Goal: Task Accomplishment & Management: Manage account settings

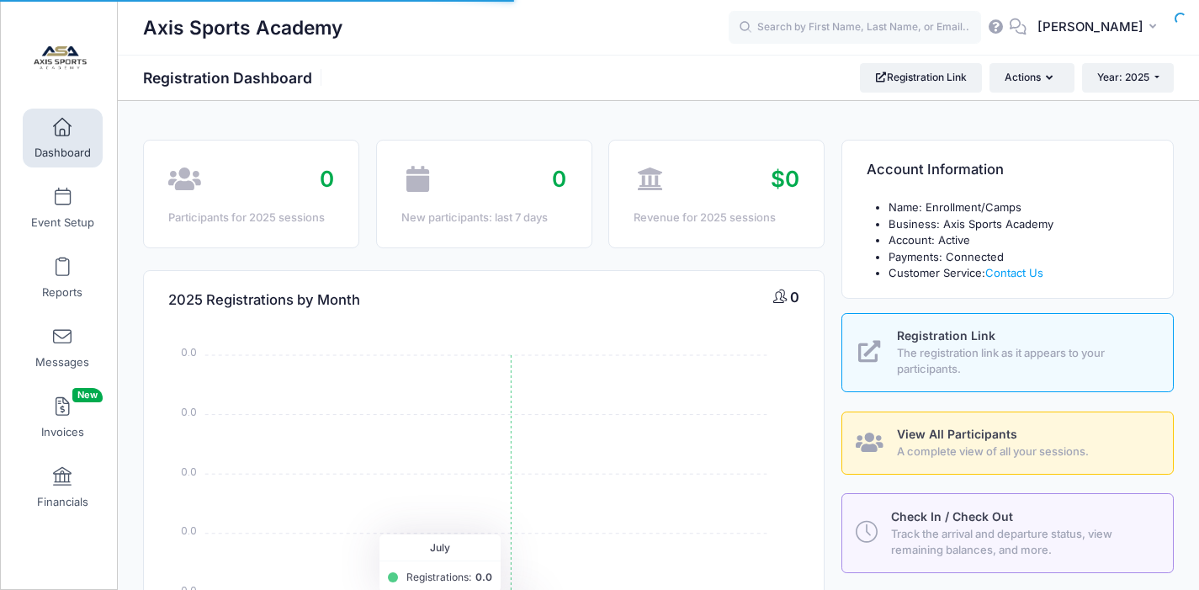
select select
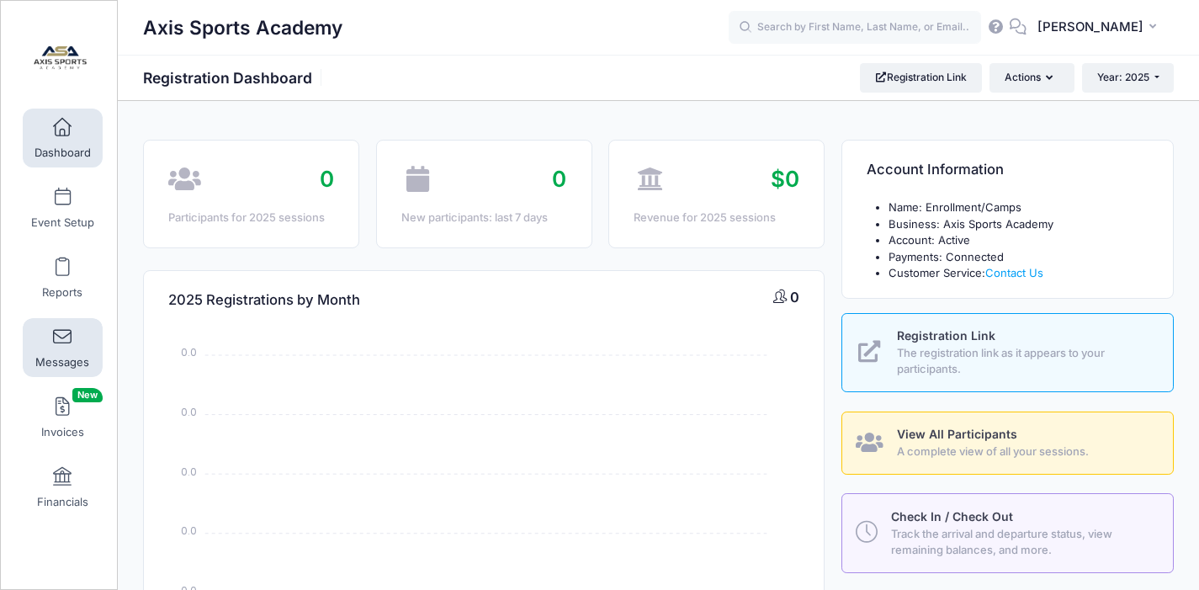
click at [70, 339] on link "Messages" at bounding box center [63, 347] width 80 height 59
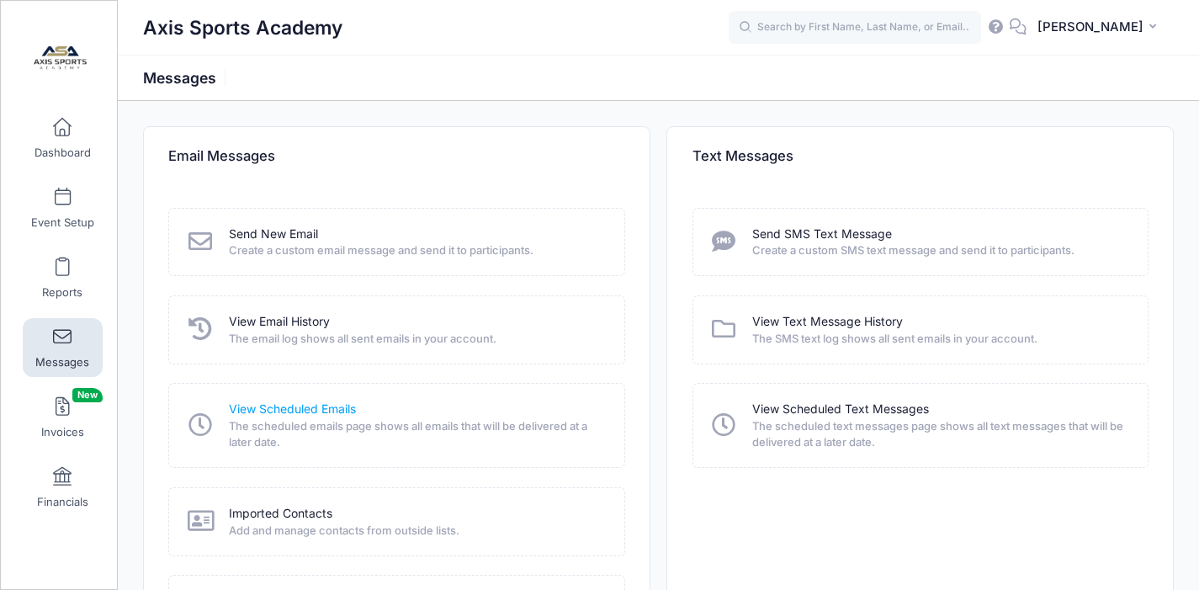
click at [299, 416] on link "View Scheduled Emails" at bounding box center [292, 409] width 127 height 18
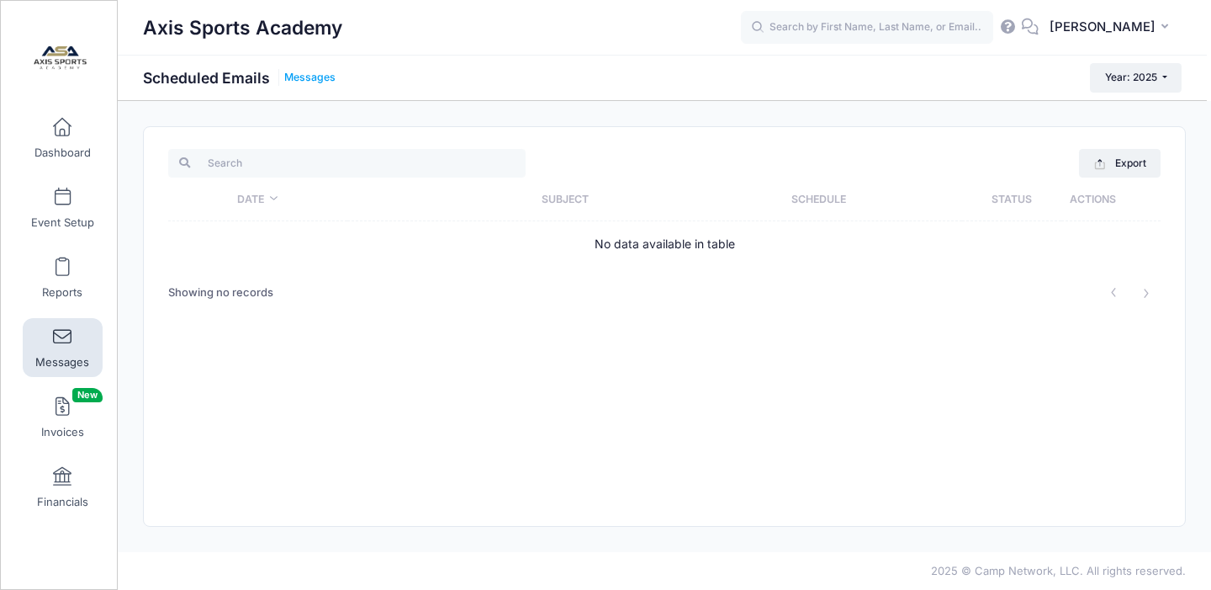
click at [316, 78] on link "Messages" at bounding box center [309, 78] width 51 height 13
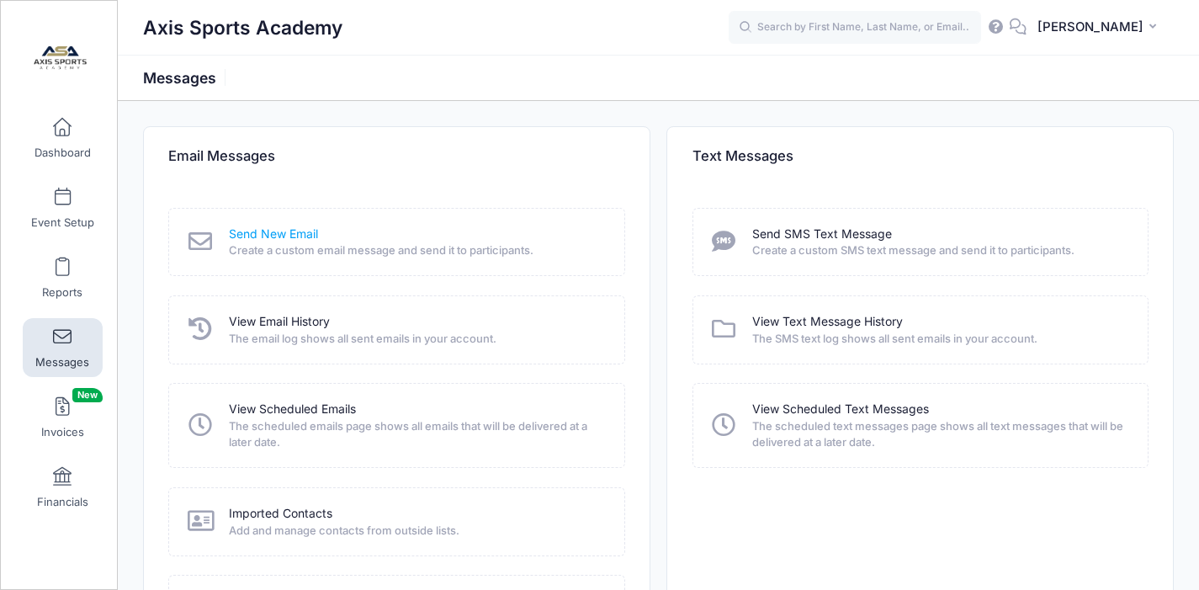
click at [279, 235] on link "Send New Email" at bounding box center [273, 234] width 89 height 18
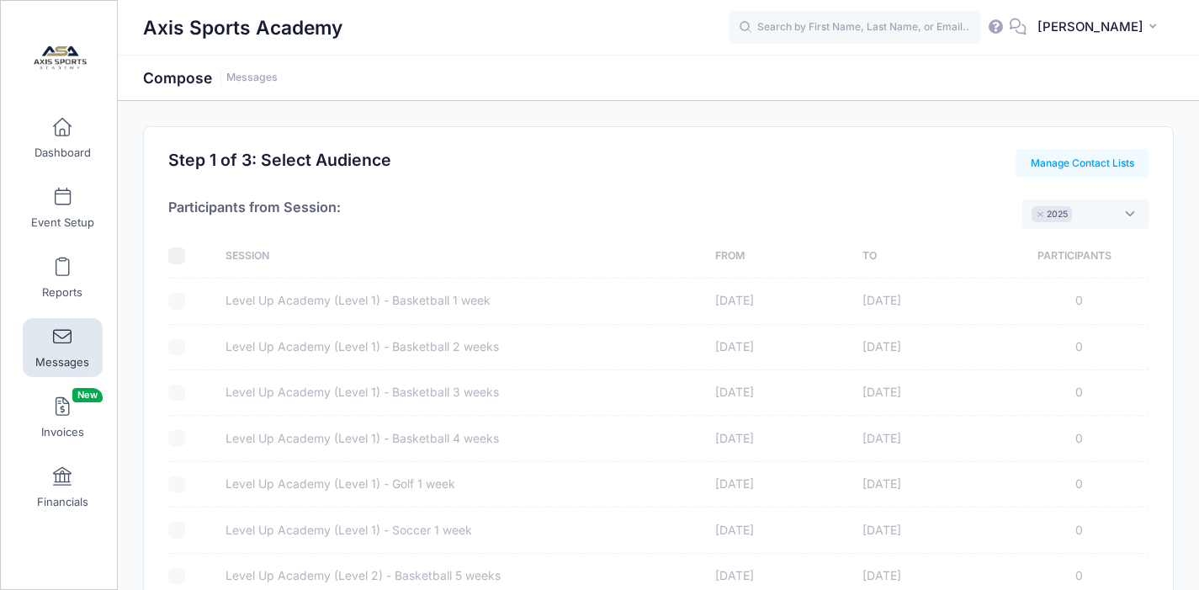
click at [178, 304] on div at bounding box center [188, 301] width 40 height 17
click at [1122, 214] on span "× 2025" at bounding box center [1085, 213] width 126 height 29
click at [1121, 213] on span at bounding box center [1067, 213] width 162 height 29
select select "2025"
click at [59, 209] on link "Event Setup" at bounding box center [63, 207] width 80 height 59
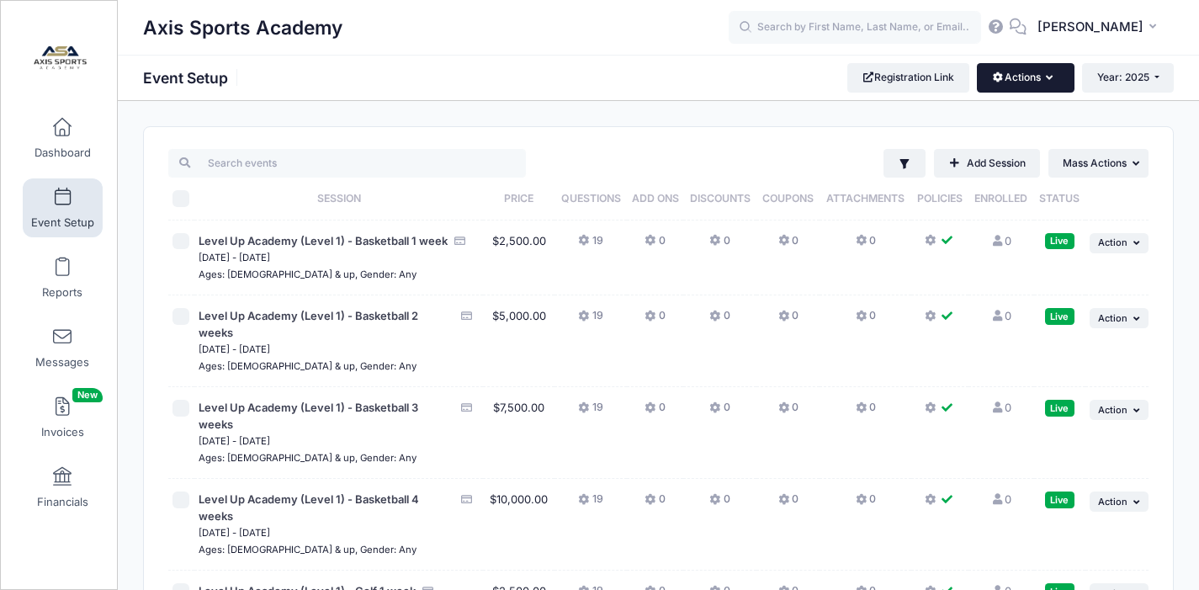
click at [1047, 78] on icon "button" at bounding box center [1052, 78] width 13 height 0
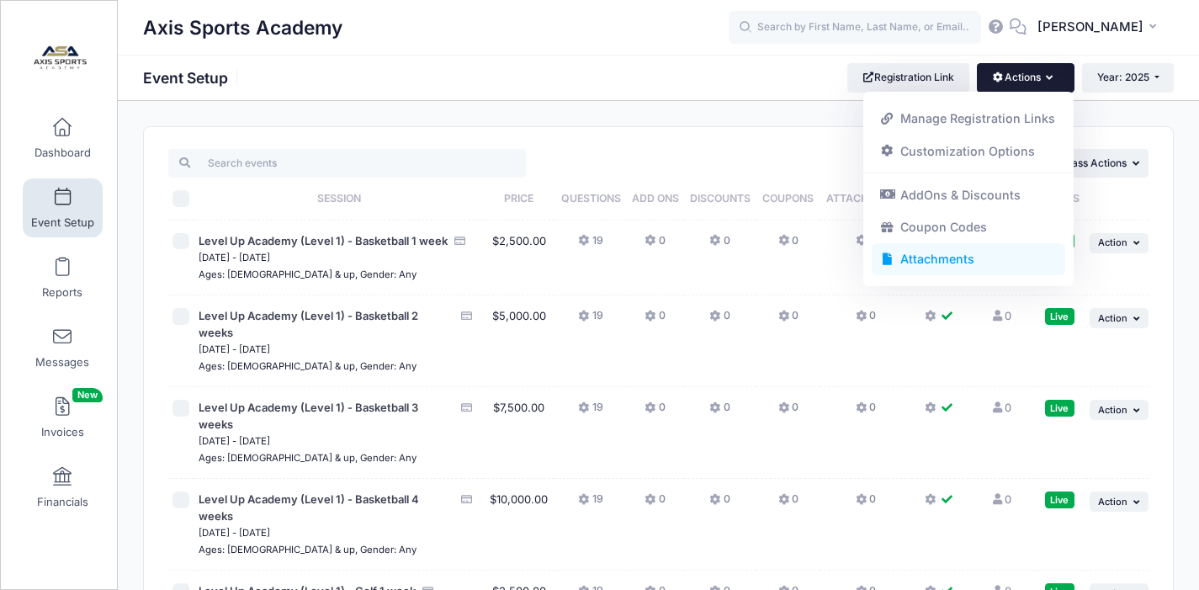
click at [942, 261] on link "Attachments" at bounding box center [969, 259] width 194 height 32
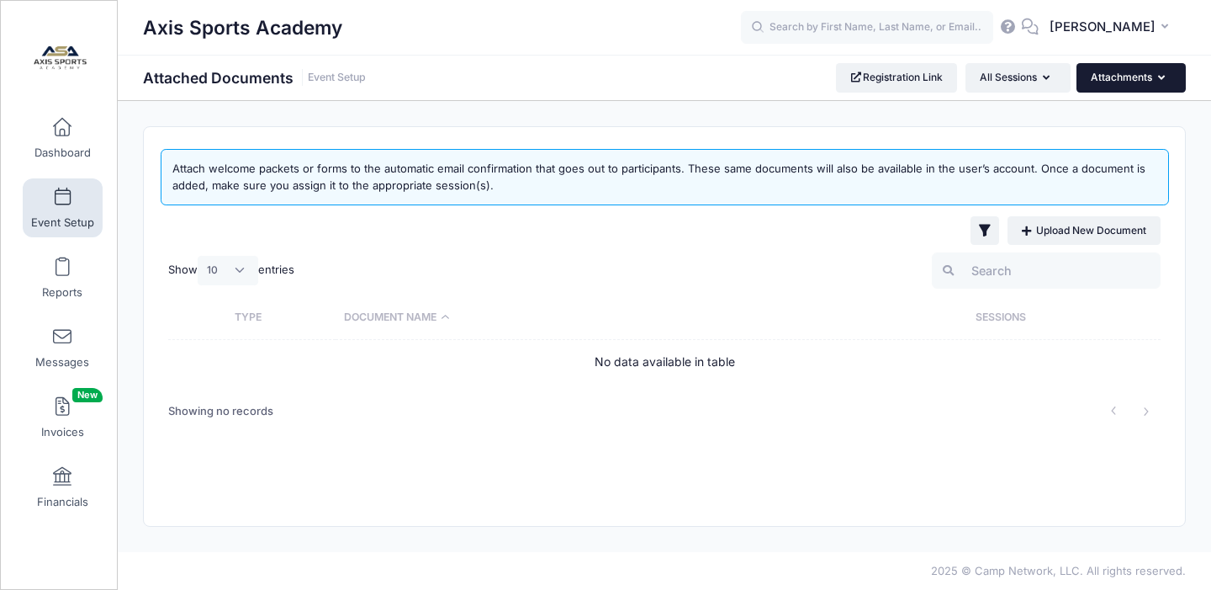
click at [1158, 78] on icon "button" at bounding box center [1164, 78] width 13 height 0
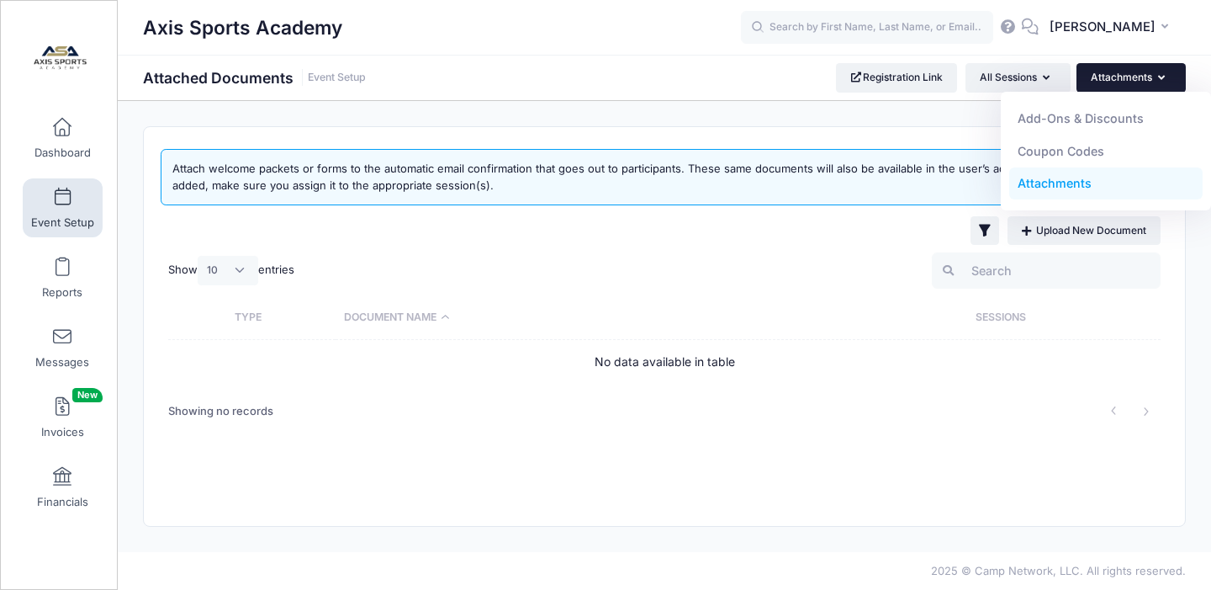
click at [1158, 78] on icon "button" at bounding box center [1164, 78] width 13 height 0
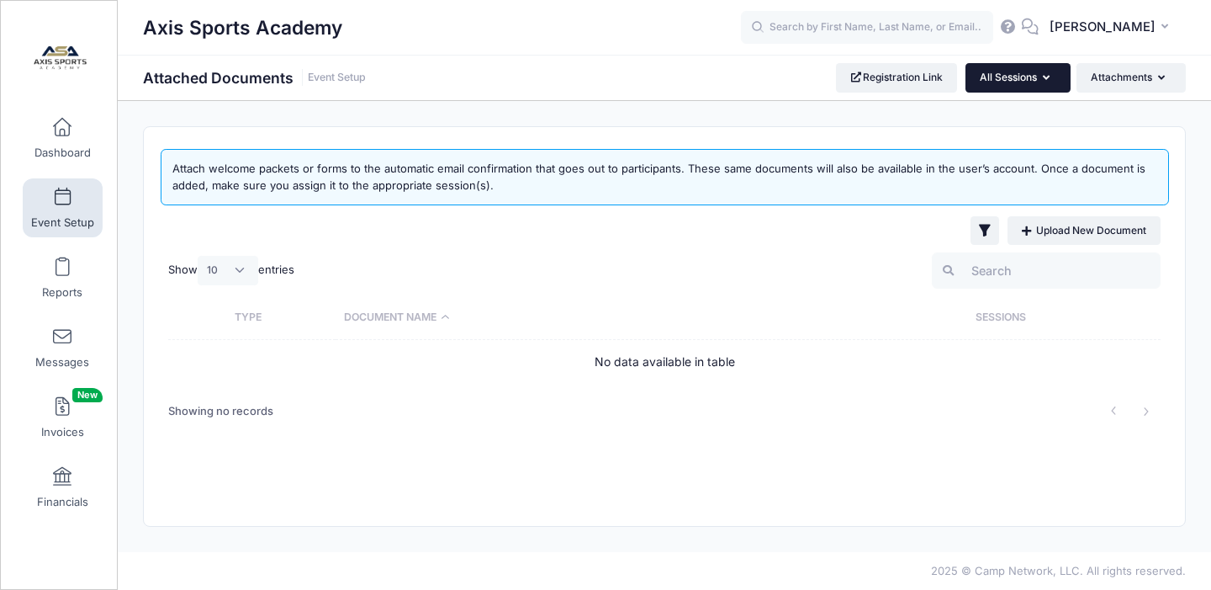
click at [1047, 78] on icon "button" at bounding box center [1049, 78] width 13 height 0
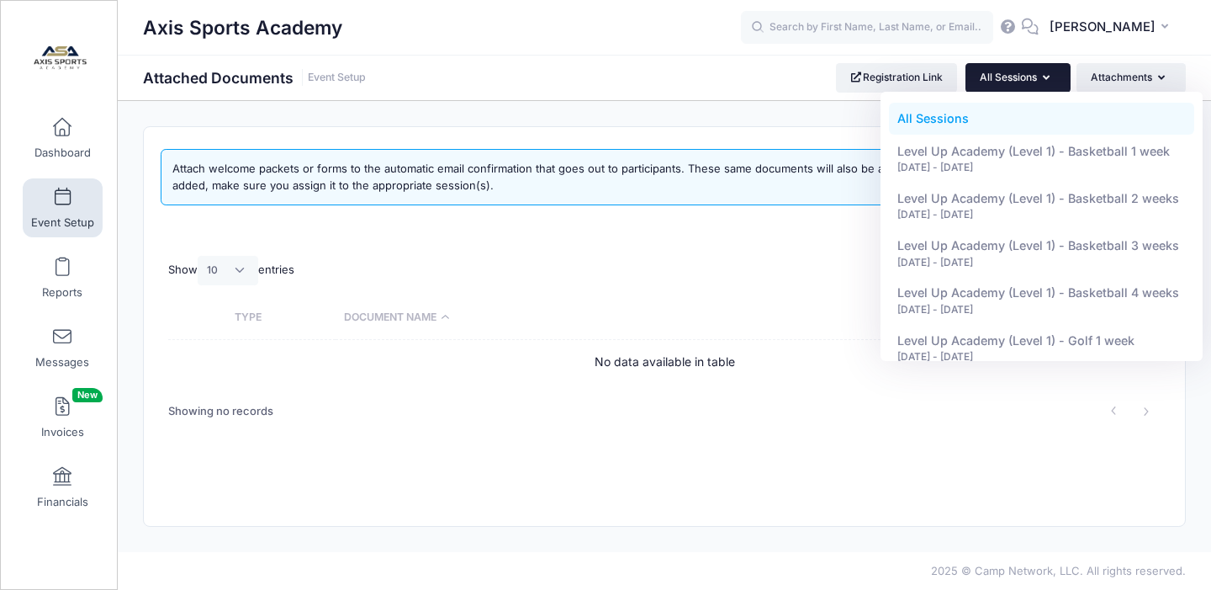
click at [1047, 78] on icon "button" at bounding box center [1049, 78] width 13 height 0
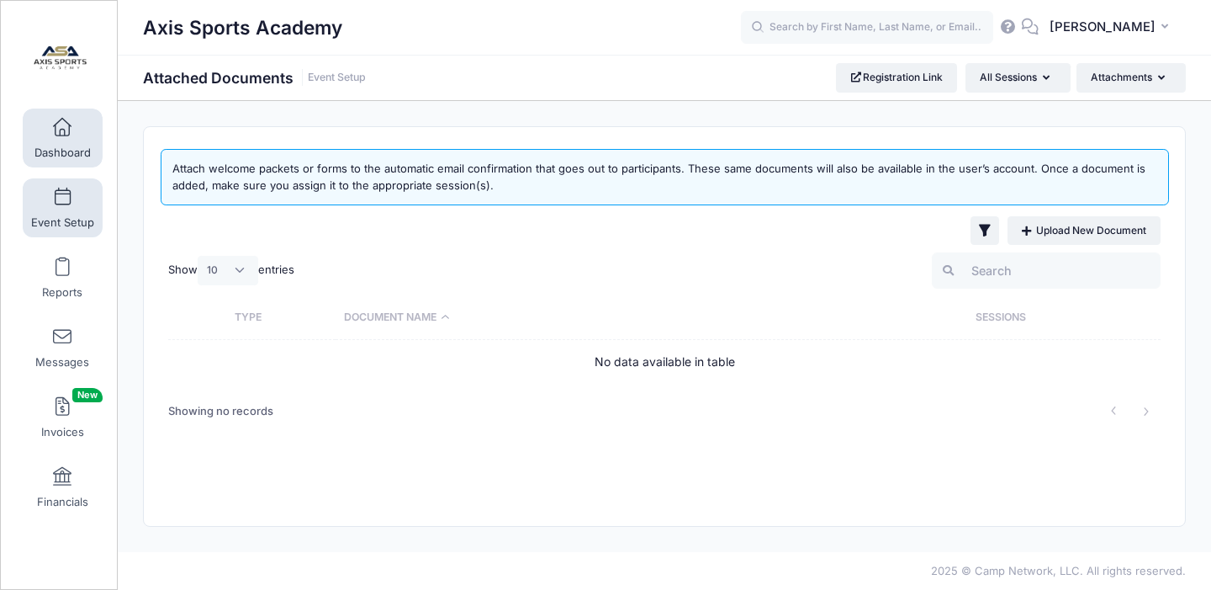
click at [49, 138] on link "Dashboard" at bounding box center [63, 138] width 80 height 59
click at [43, 139] on link "Dashboard" at bounding box center [63, 138] width 80 height 59
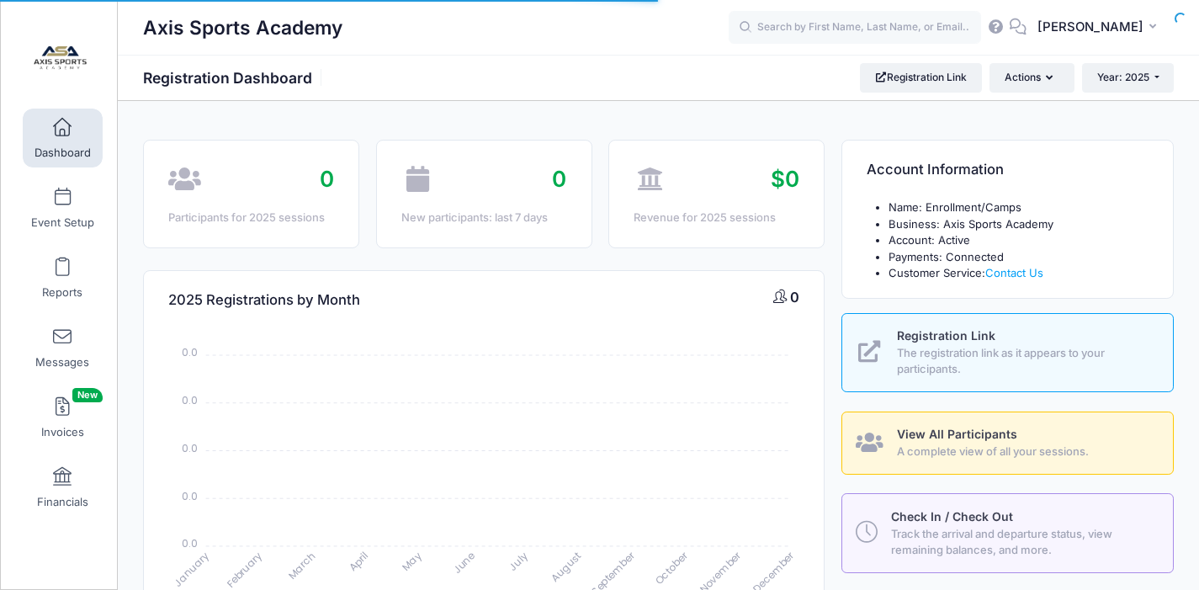
select select
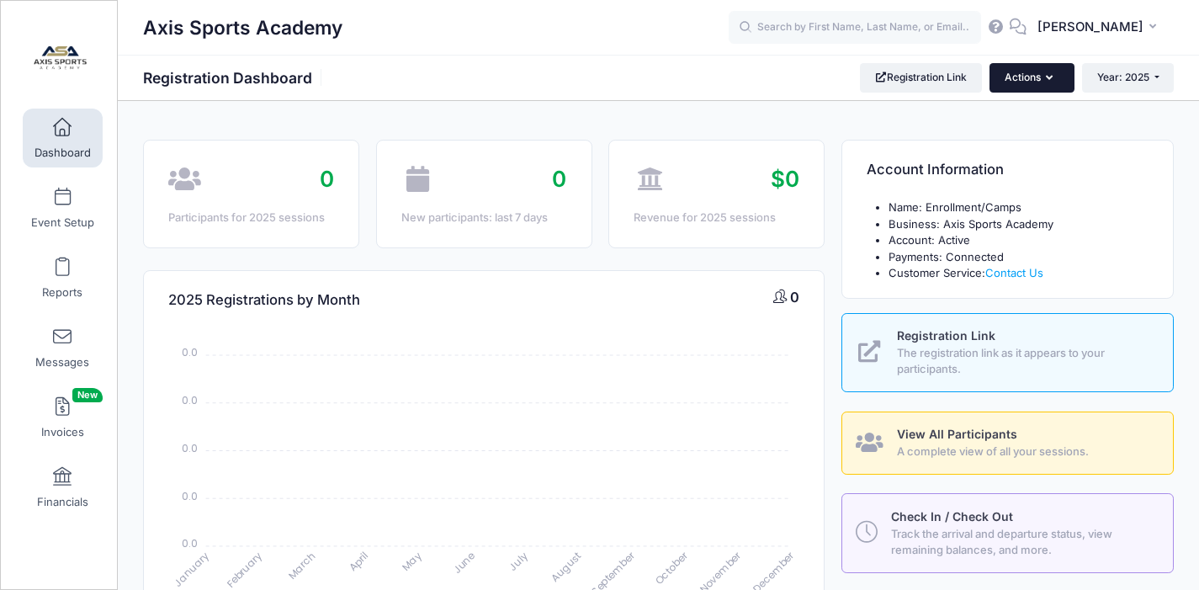
click at [1046, 78] on icon "button" at bounding box center [1052, 78] width 13 height 0
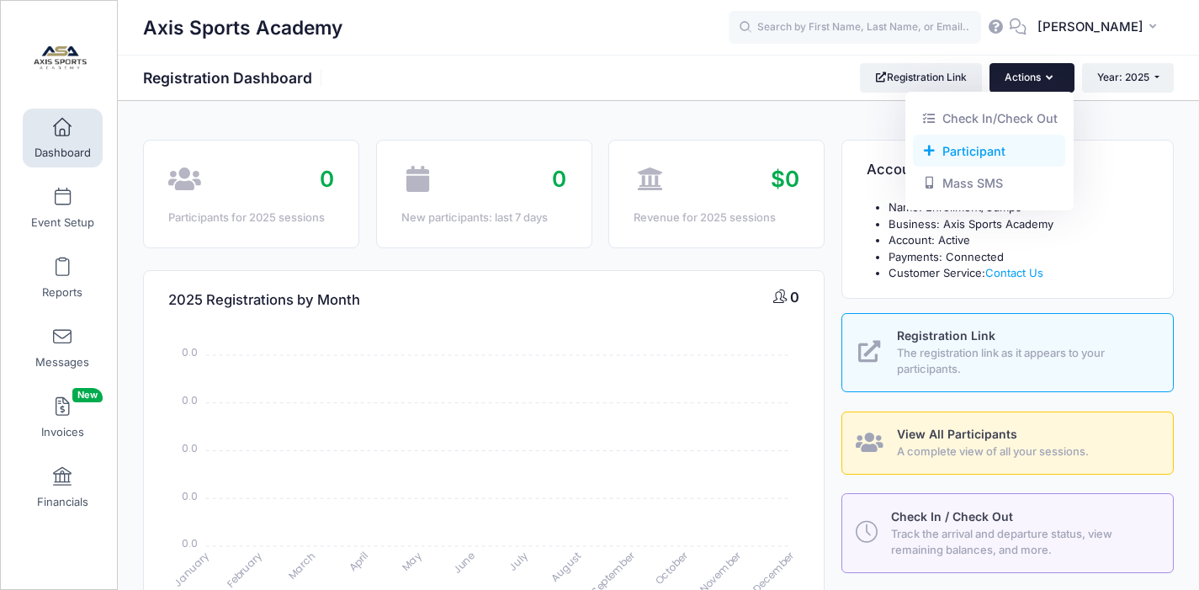
click at [971, 147] on link "Participant" at bounding box center [989, 151] width 152 height 32
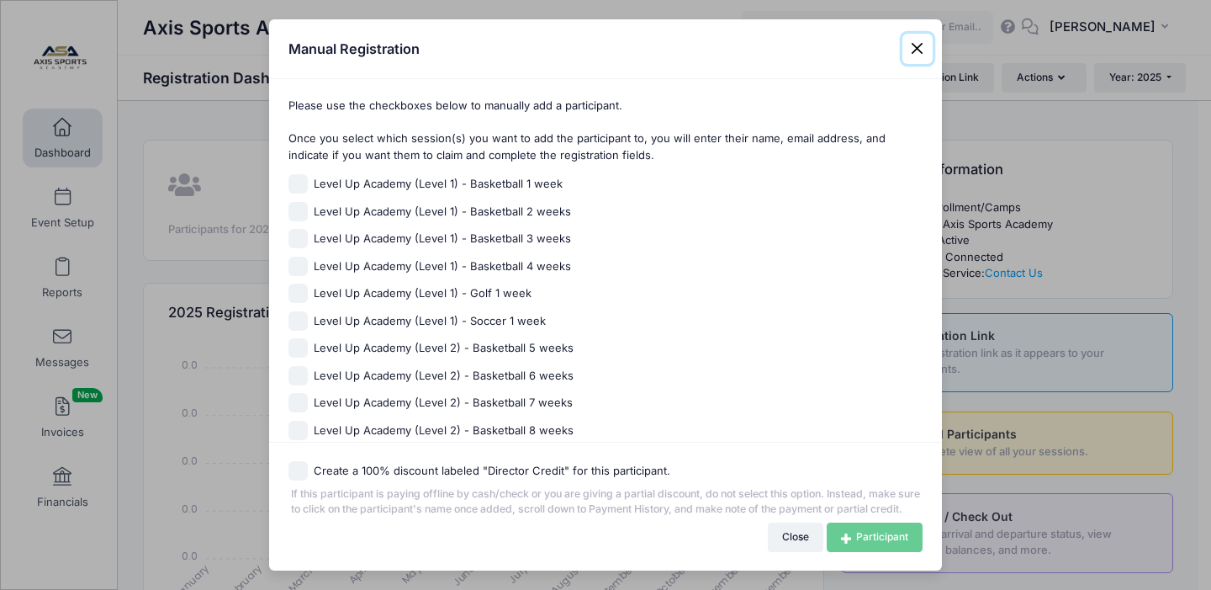
click at [913, 42] on button "Close" at bounding box center [918, 49] width 30 height 30
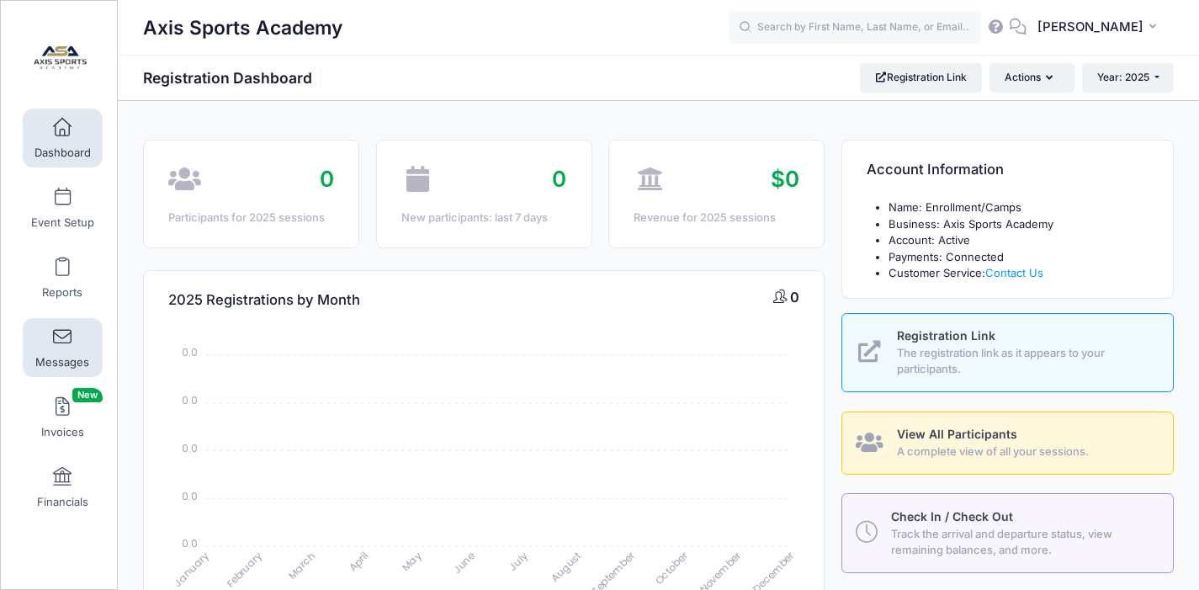
click at [51, 350] on link "Messages" at bounding box center [63, 347] width 80 height 59
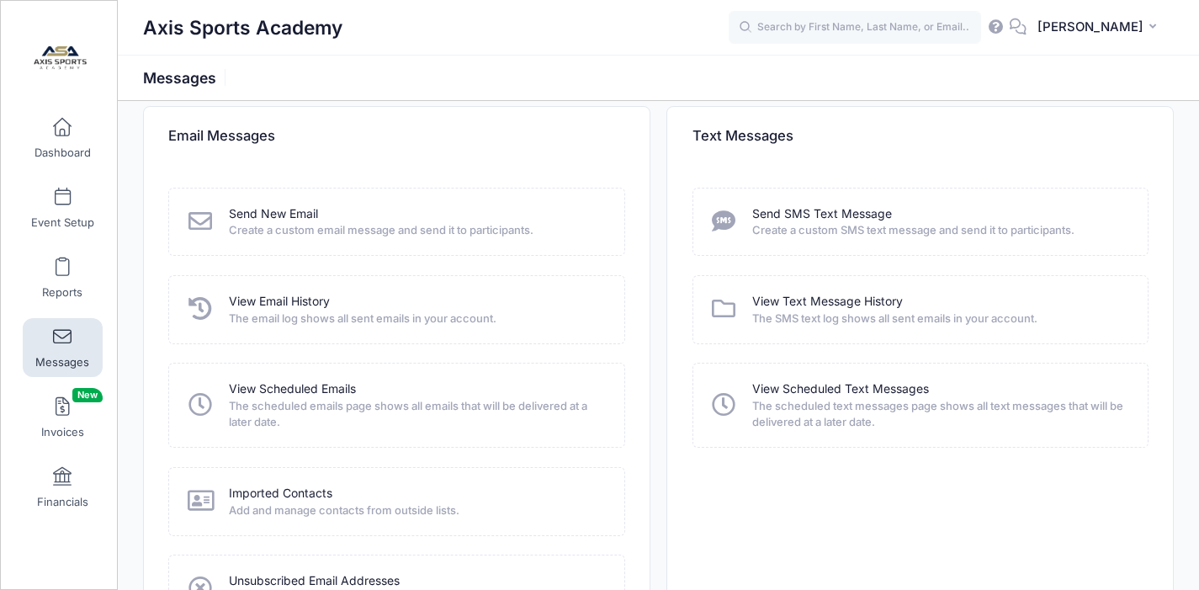
scroll to position [24, 0]
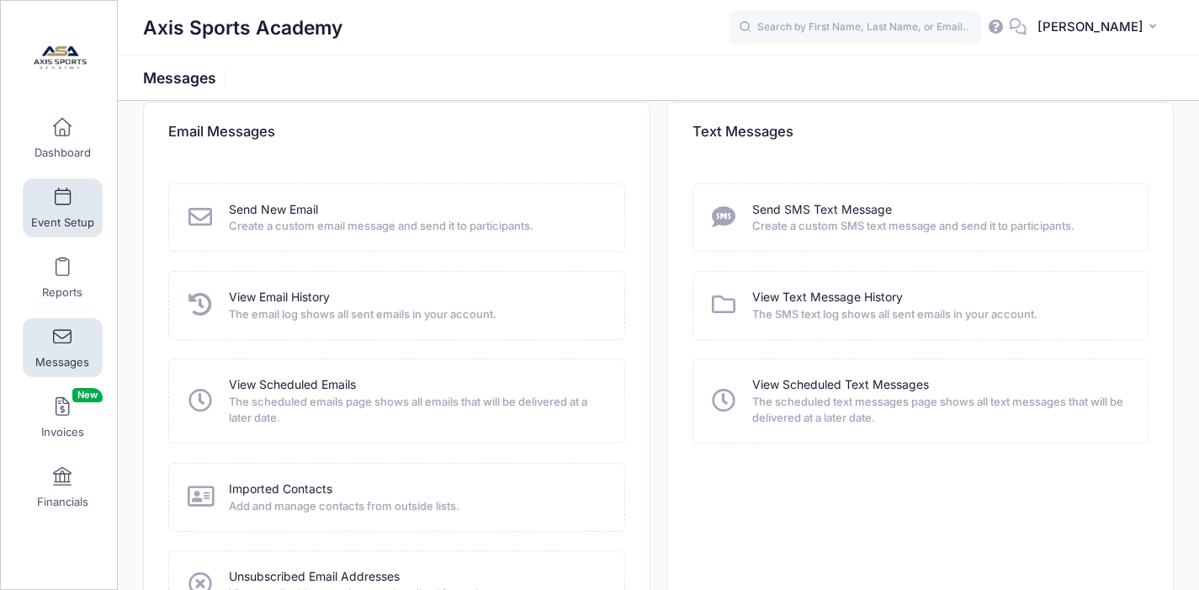
click at [62, 202] on span at bounding box center [62, 197] width 0 height 19
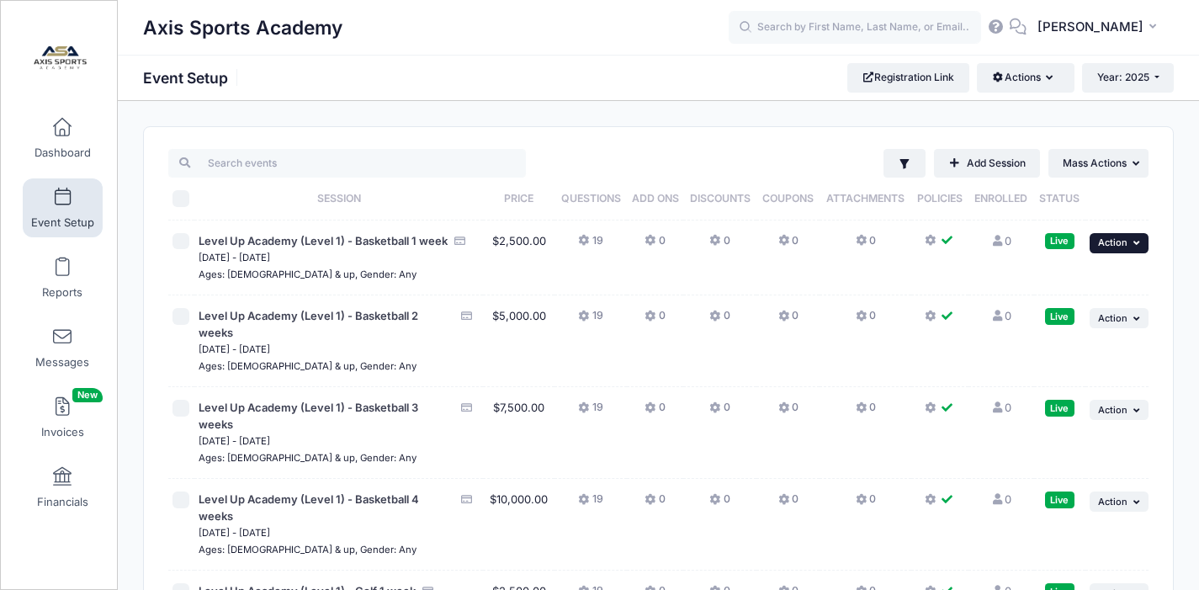
click at [1139, 241] on icon "button" at bounding box center [1138, 242] width 10 height 9
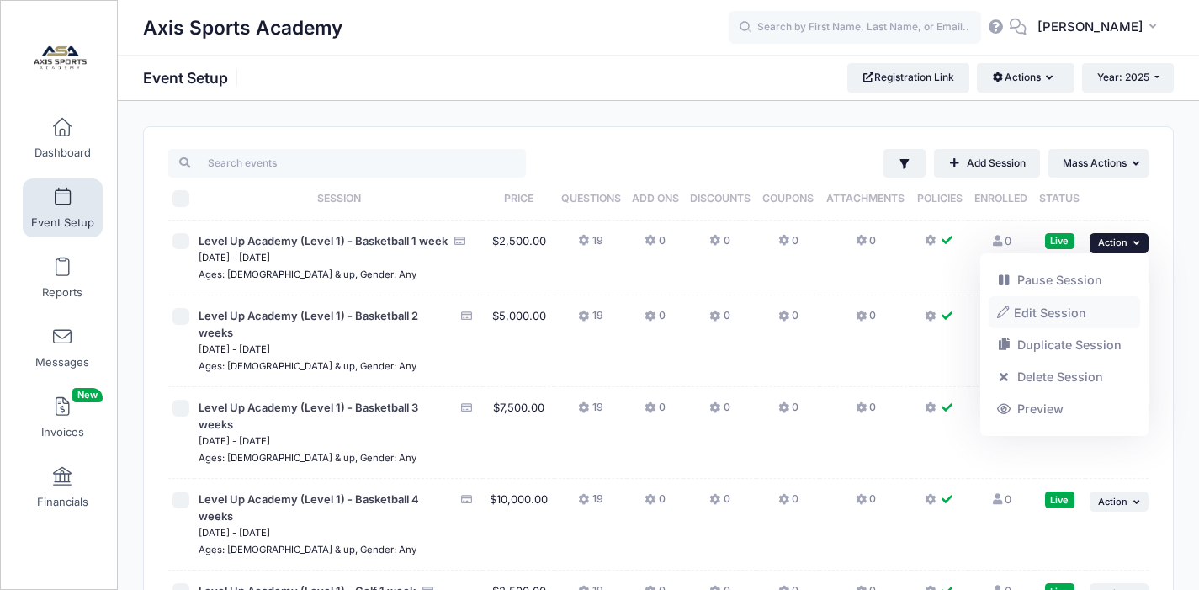
click at [1040, 309] on link "Edit Session" at bounding box center [1065, 312] width 152 height 32
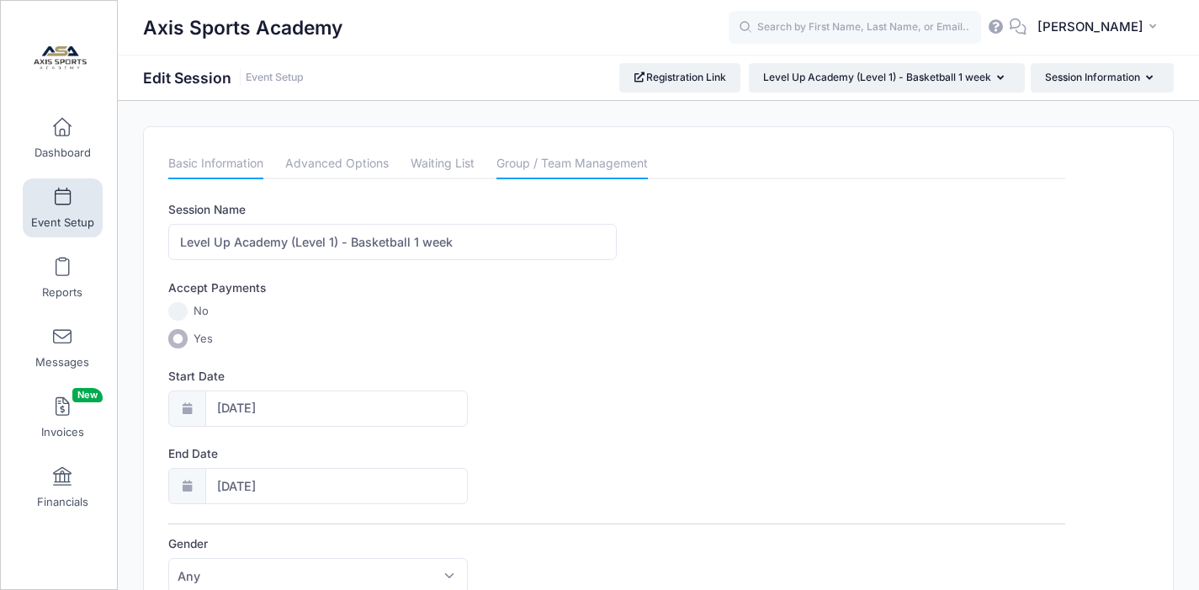
click at [551, 161] on link "Group / Team Management" at bounding box center [571, 164] width 151 height 30
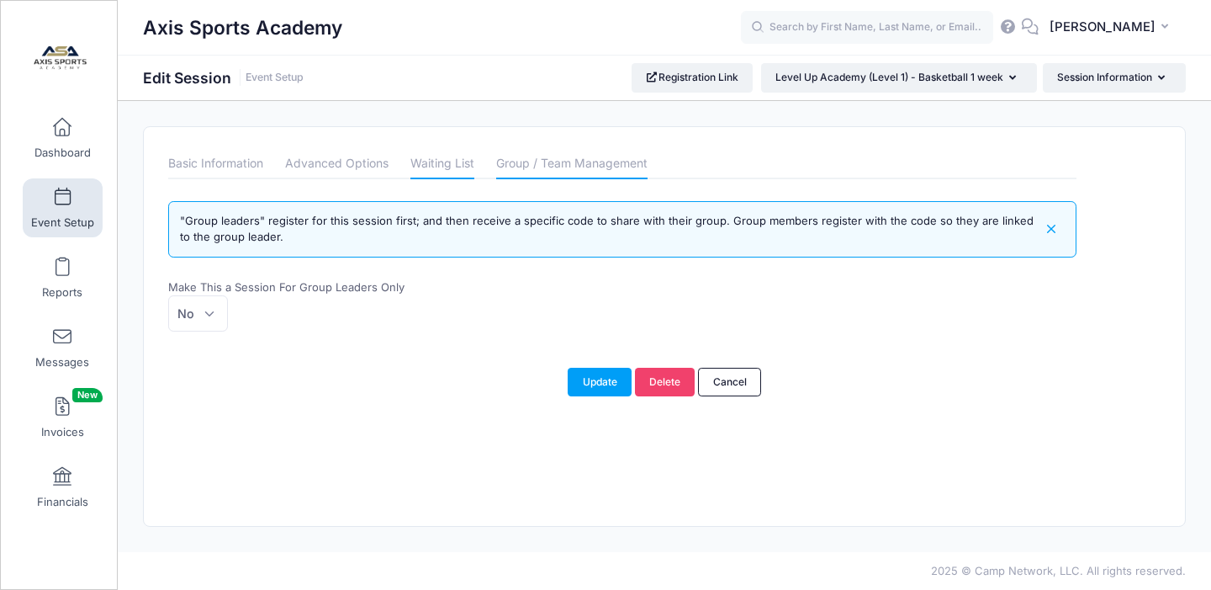
click at [433, 164] on link "Waiting List" at bounding box center [443, 164] width 64 height 30
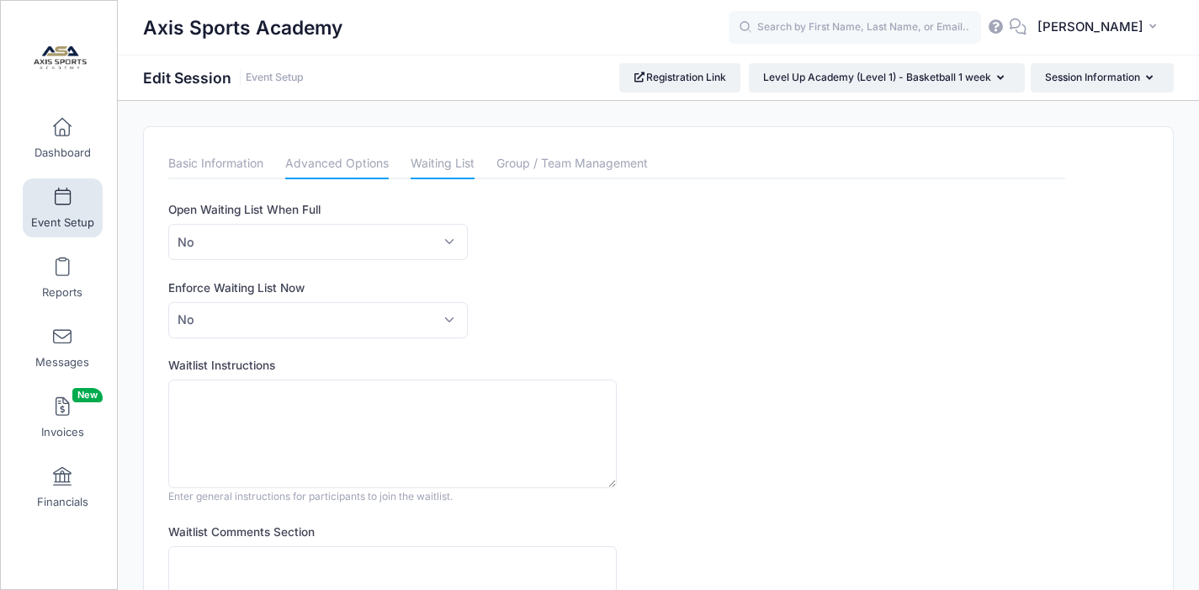
click at [342, 167] on link "Advanced Options" at bounding box center [336, 164] width 103 height 30
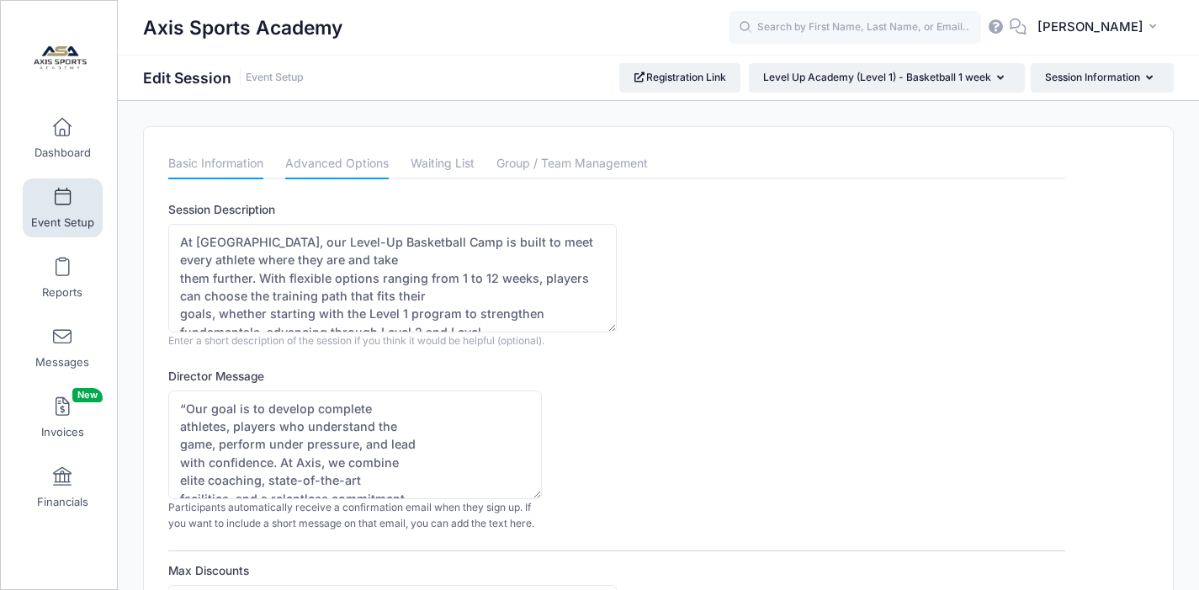
click at [211, 163] on link "Basic Information" at bounding box center [215, 164] width 95 height 30
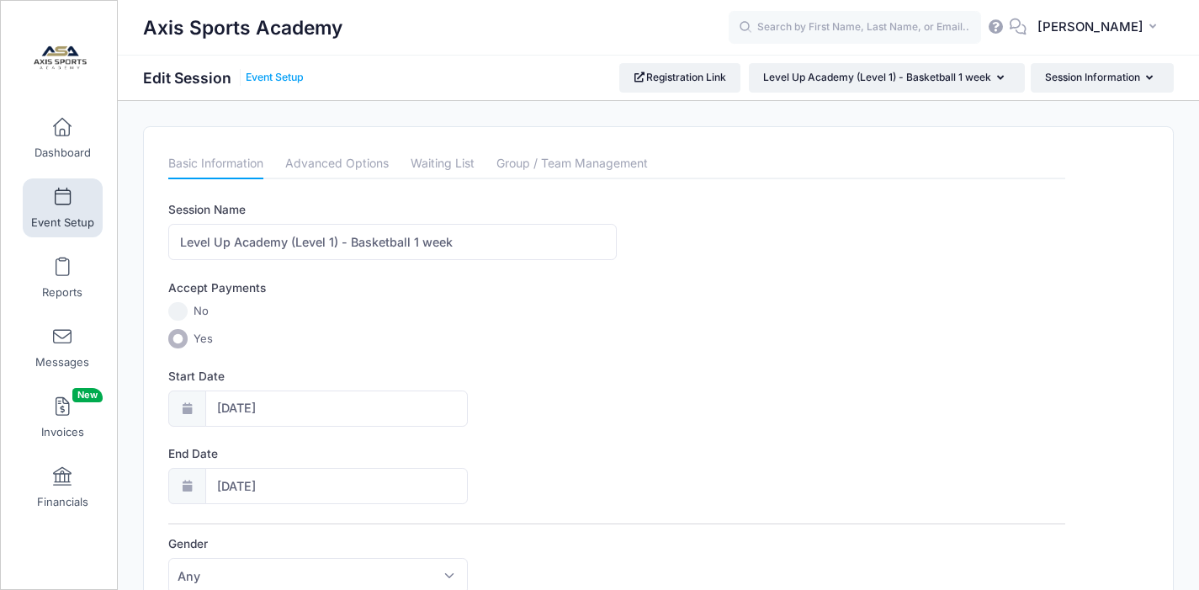
click at [271, 76] on link "Event Setup" at bounding box center [275, 78] width 58 height 13
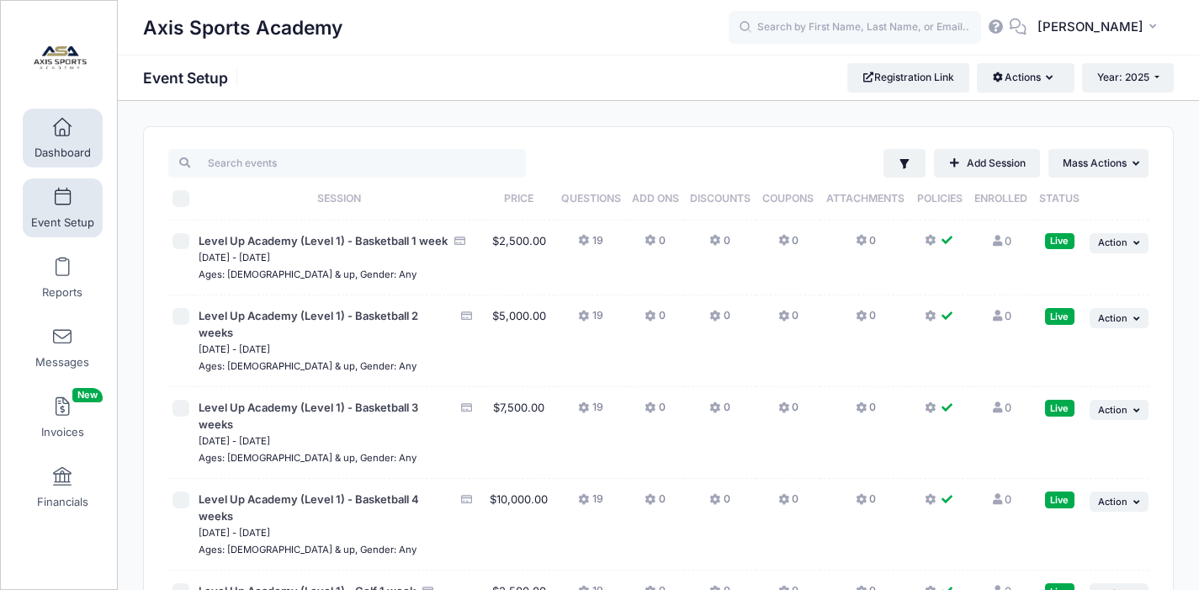
click at [50, 152] on span "Dashboard" at bounding box center [62, 153] width 56 height 14
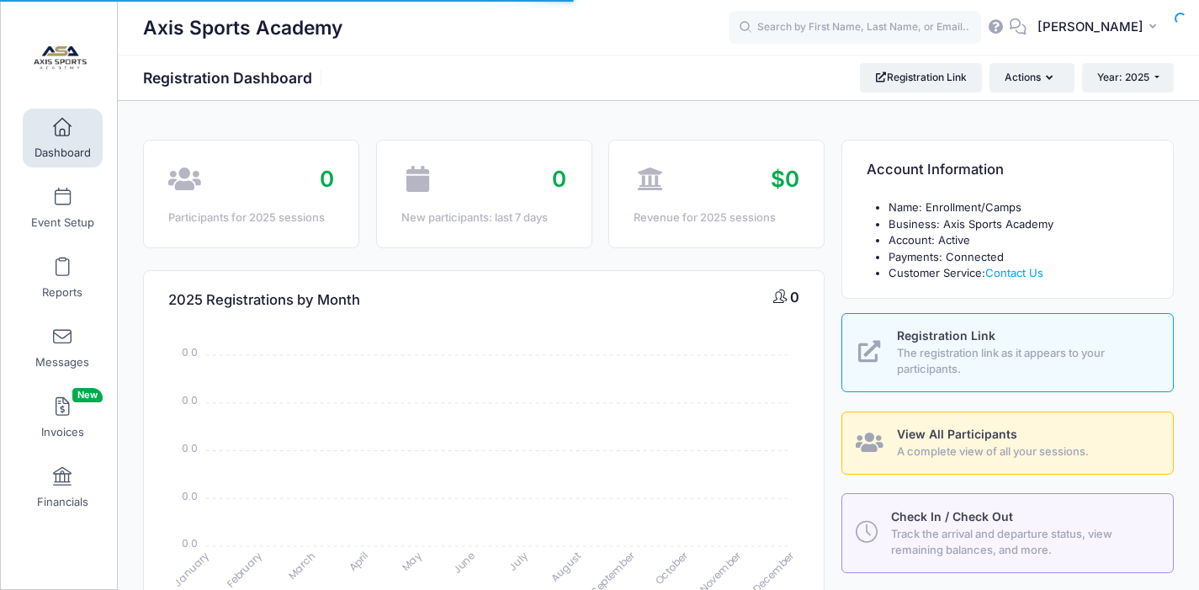
select select
